Goal: Information Seeking & Learning: Learn about a topic

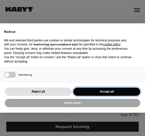
click at [129, 90] on button "Accept all" at bounding box center [106, 91] width 67 height 8
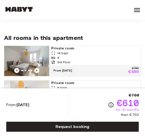
scroll to position [225, 0]
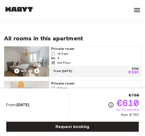
click at [121, 56] on div "4" at bounding box center [95, 58] width 88 height 5
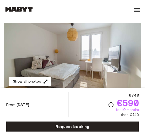
scroll to position [38, 0]
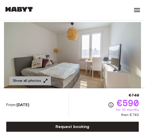
click at [46, 80] on icon "button" at bounding box center [45, 80] width 5 height 5
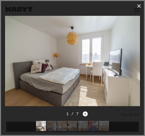
click at [86, 111] on icon "Next image" at bounding box center [85, 113] width 5 height 5
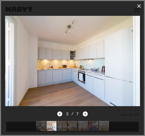
click at [88, 112] on icon "Next image" at bounding box center [85, 113] width 5 height 5
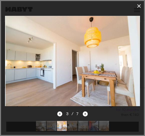
click at [88, 112] on icon "Next image" at bounding box center [85, 113] width 5 height 5
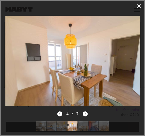
click at [87, 112] on icon "Next image" at bounding box center [85, 113] width 5 height 5
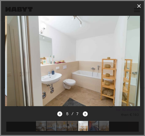
click at [88, 112] on icon "Next image" at bounding box center [85, 113] width 5 height 5
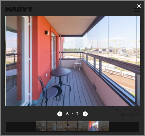
click at [87, 112] on icon "Next image" at bounding box center [85, 113] width 5 height 5
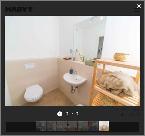
click at [87, 113] on div "7 / 7" at bounding box center [72, 114] width 31 height 6
click at [141, 7] on icon "button" at bounding box center [139, 6] width 6 height 6
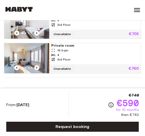
scroll to position [297, 0]
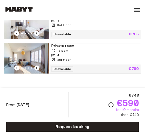
click at [128, 53] on div "4" at bounding box center [95, 55] width 88 height 5
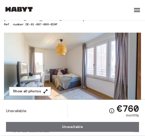
scroll to position [28, 0]
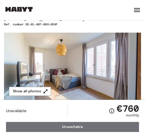
click at [120, 70] on img at bounding box center [72, 67] width 137 height 68
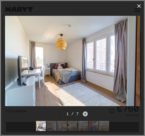
click at [87, 113] on icon "Next image" at bounding box center [85, 113] width 5 height 5
